Goal: Task Accomplishment & Management: Manage account settings

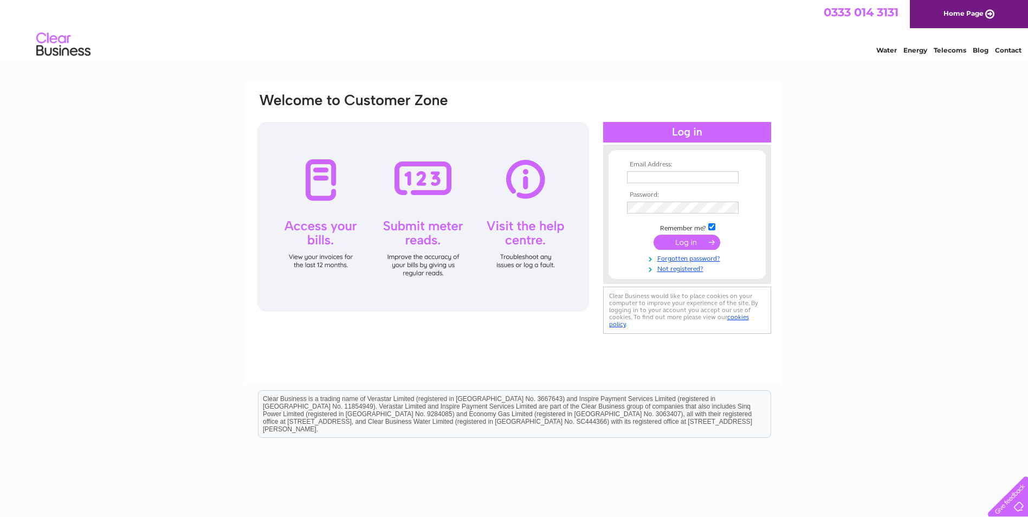
type input "[PERSON_NAME][EMAIL_ADDRESS][DOMAIN_NAME]"
click at [678, 237] on input "submit" at bounding box center [686, 242] width 67 height 15
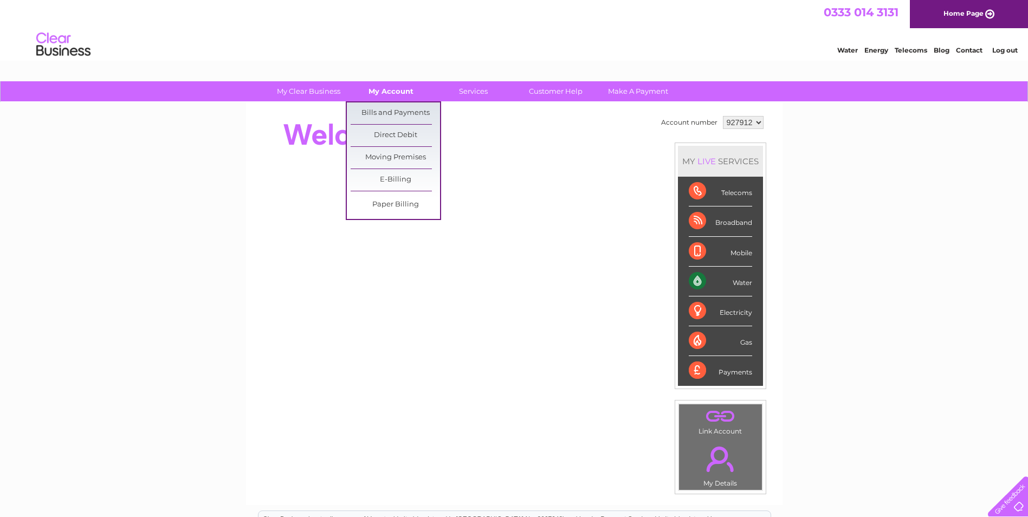
click at [384, 92] on link "My Account" at bounding box center [390, 91] width 89 height 20
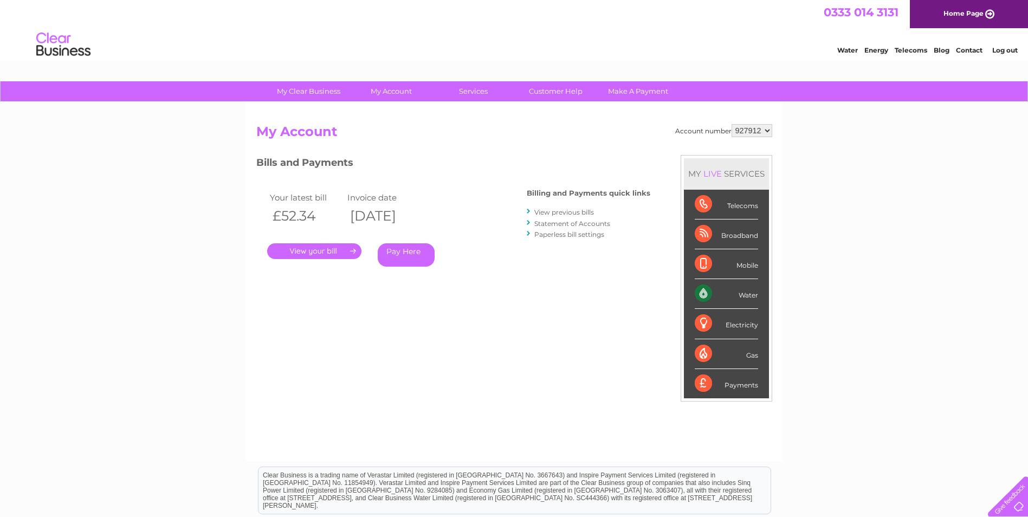
click at [315, 249] on link "." at bounding box center [314, 251] width 94 height 16
